Goal: Information Seeking & Learning: Check status

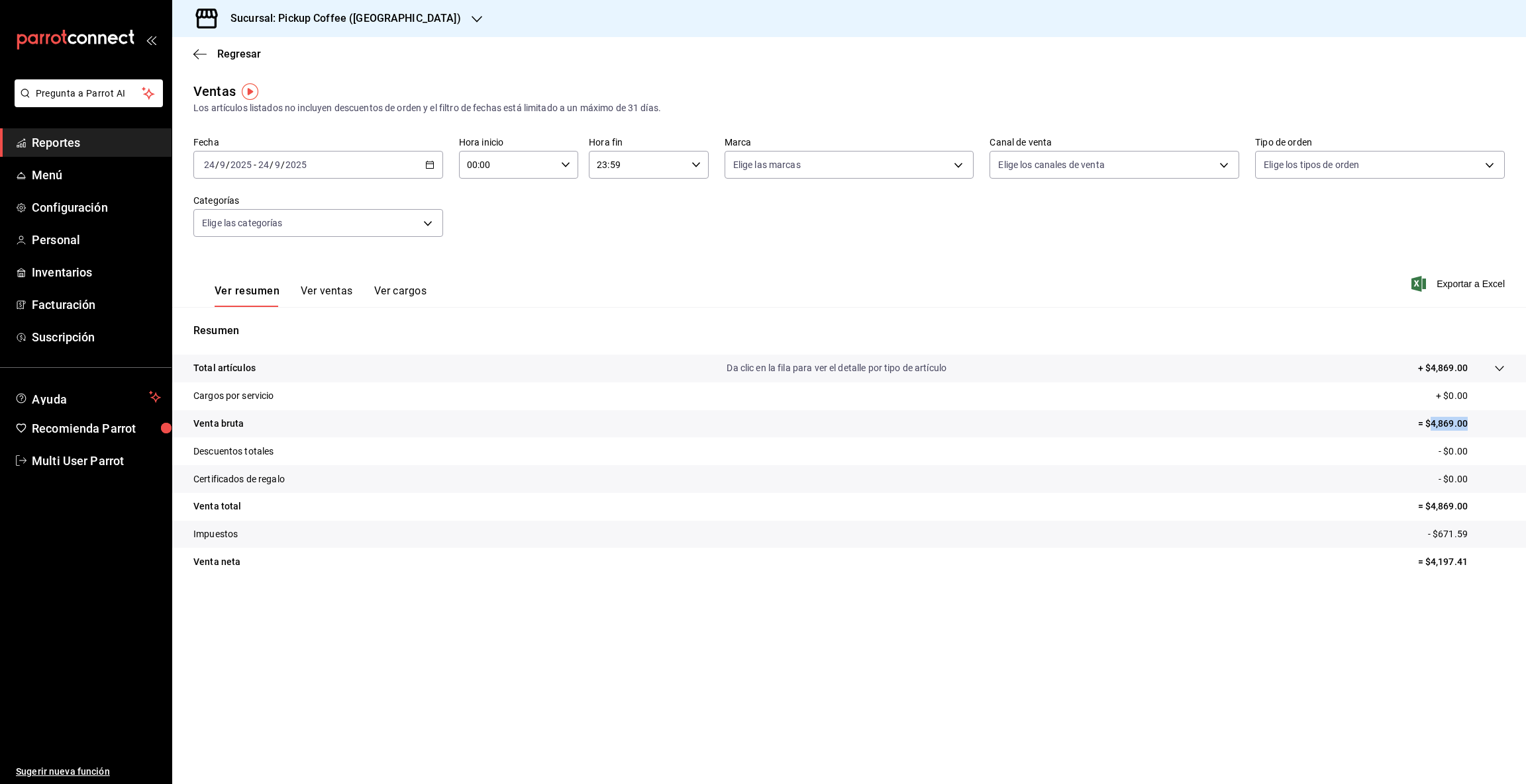
click at [428, 166] on icon "button" at bounding box center [429, 164] width 9 height 9
click at [220, 207] on span "Hoy" at bounding box center [256, 204] width 102 height 14
click at [425, 168] on icon "button" at bounding box center [429, 164] width 9 height 9
click at [252, 323] on span "Rango de fechas" at bounding box center [256, 324] width 102 height 14
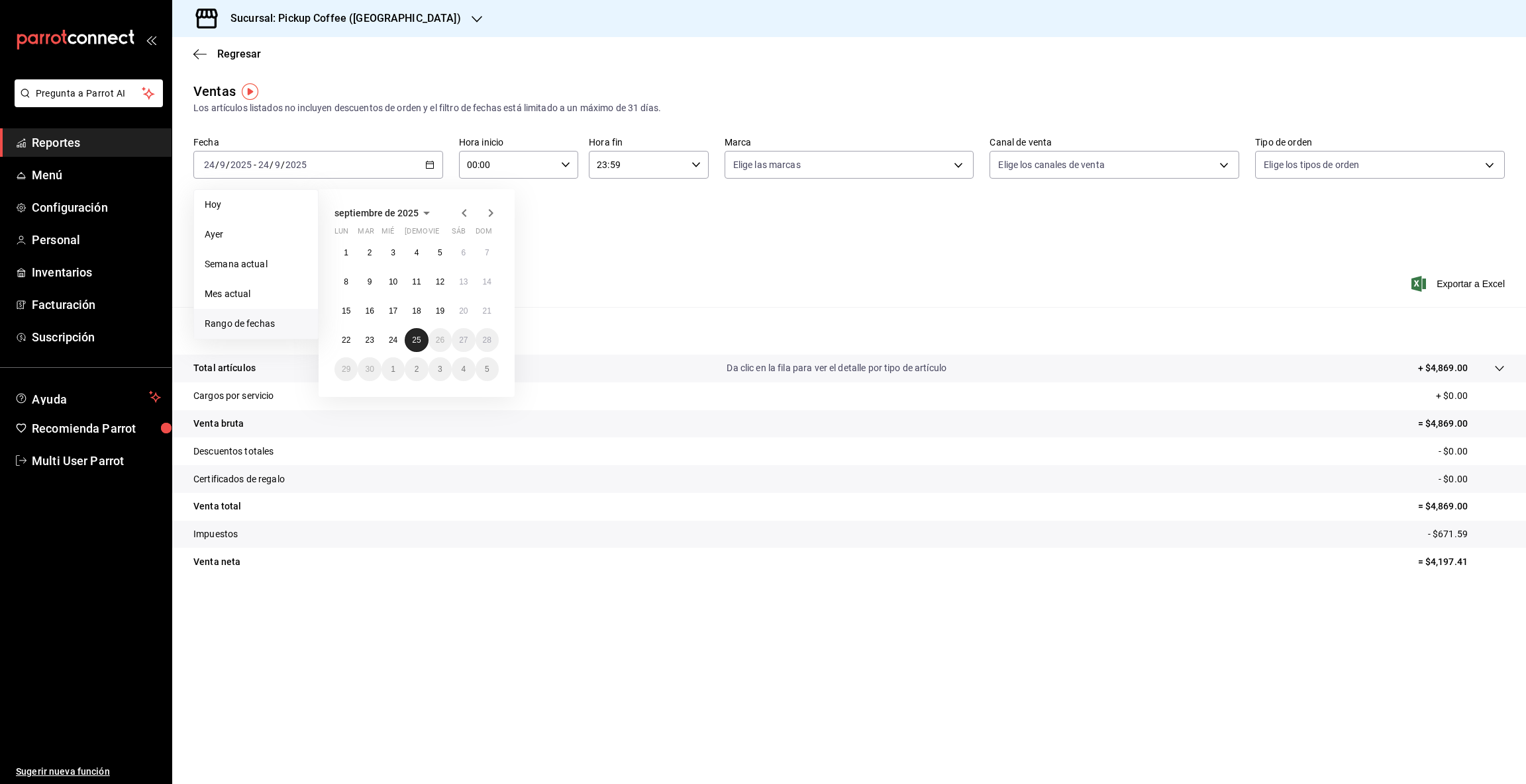
click at [419, 343] on abbr "25" at bounding box center [416, 340] width 8 height 9
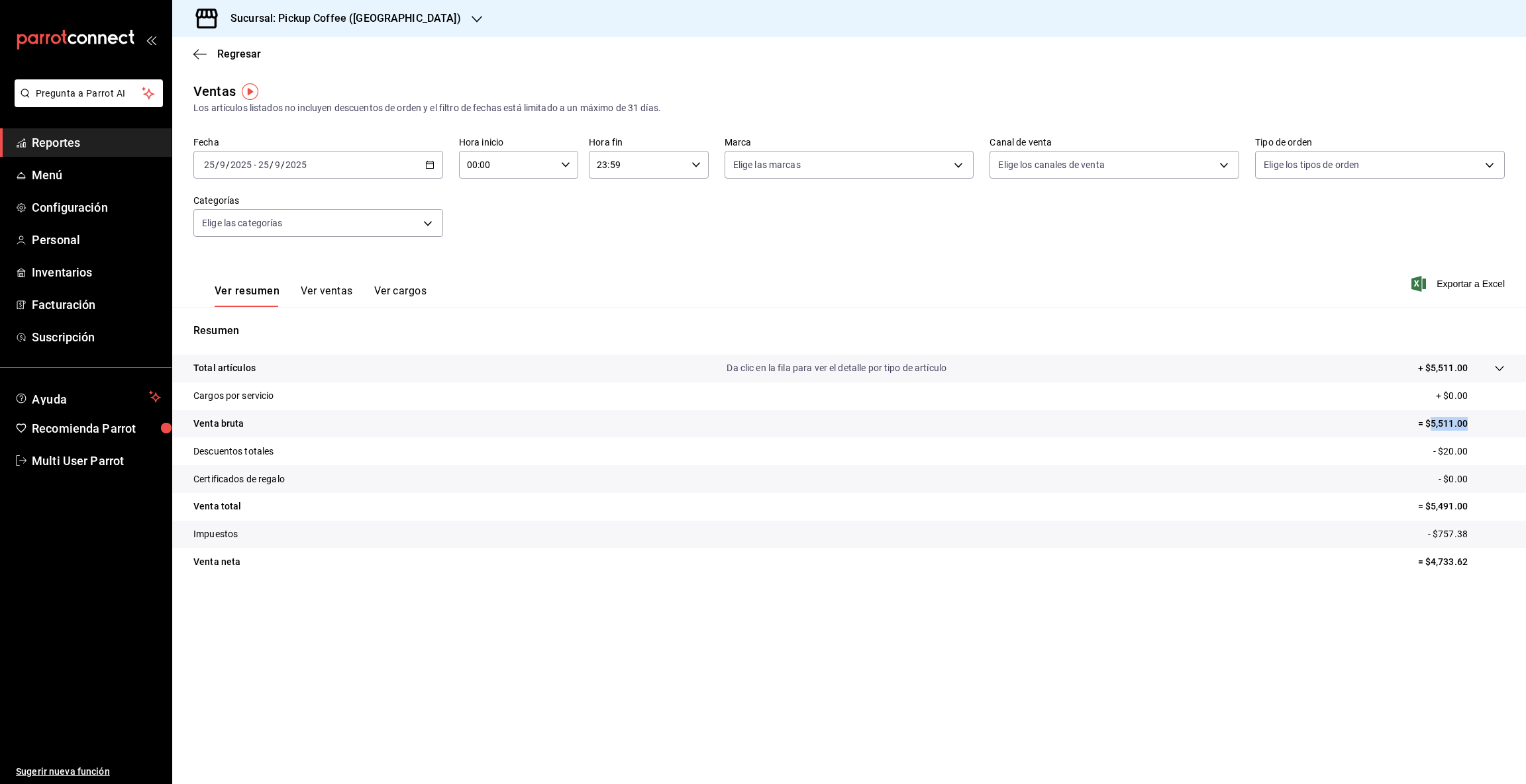
drag, startPoint x: 1432, startPoint y: 418, endPoint x: 1508, endPoint y: 425, distance: 76.3
click at [1508, 425] on tr "Venta bruta = $5,511.00" at bounding box center [848, 424] width 1353 height 28
copy p "5,511.00"
